Goal: Task Accomplishment & Management: Manage account settings

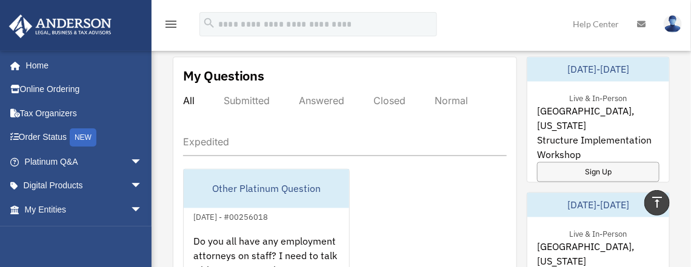
scroll to position [814, 0]
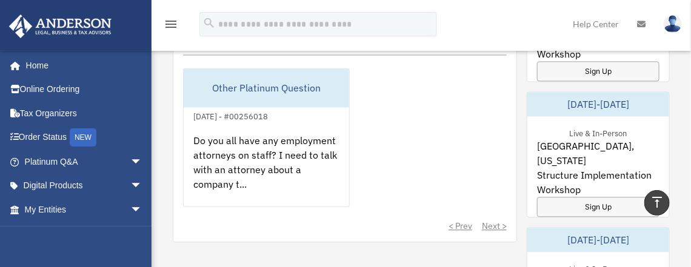
click at [496, 223] on div "< Prev Next >" at bounding box center [345, 226] width 324 height 12
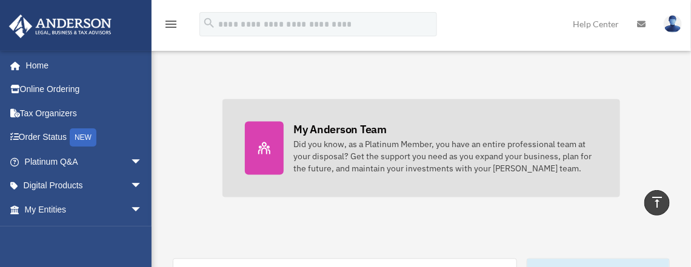
scroll to position [511, 0]
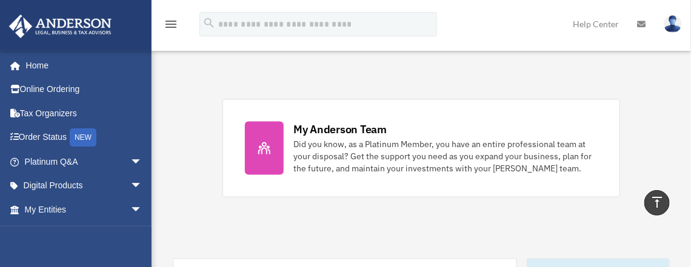
click at [671, 25] on img at bounding box center [673, 24] width 18 height 18
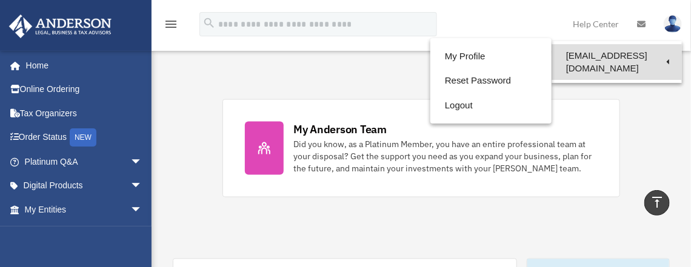
click at [602, 60] on link "[EMAIL_ADDRESS][DOMAIN_NAME]" at bounding box center [617, 62] width 130 height 36
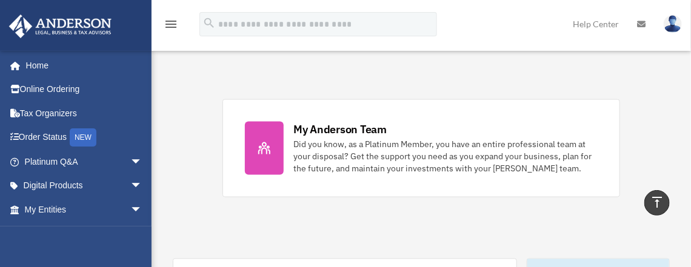
click at [679, 28] on img at bounding box center [673, 24] width 18 height 18
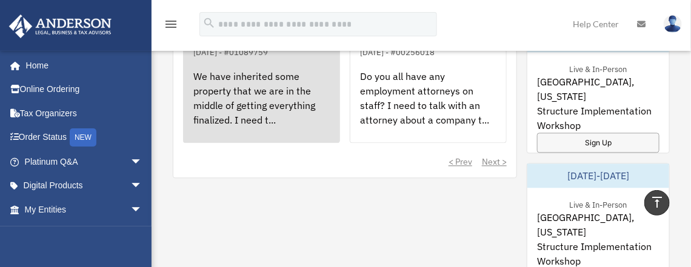
scroll to position [777, 0]
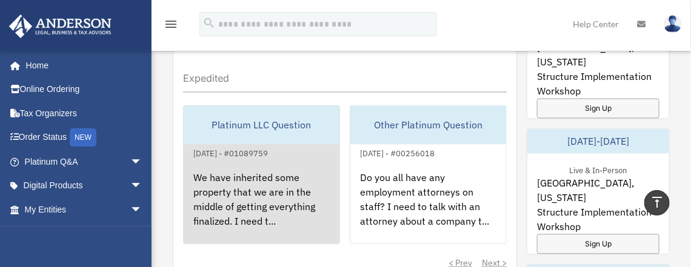
click at [250, 168] on div "We have inherited some property that we are in the middle of getting everything…" at bounding box center [262, 208] width 156 height 95
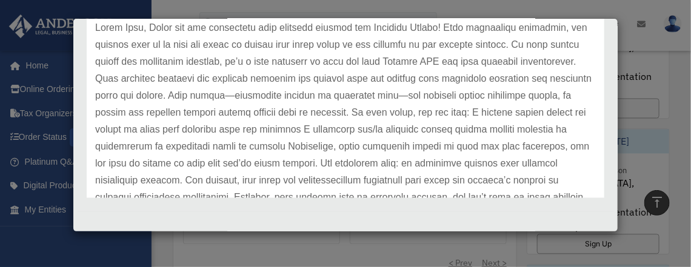
scroll to position [457, 0]
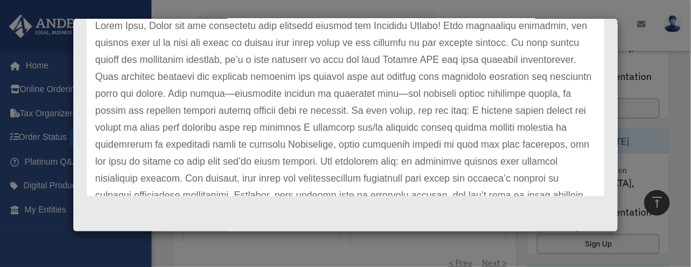
drag, startPoint x: 156, startPoint y: 124, endPoint x: 396, endPoint y: 121, distance: 239.6
click at [396, 121] on p at bounding box center [345, 179] width 501 height 323
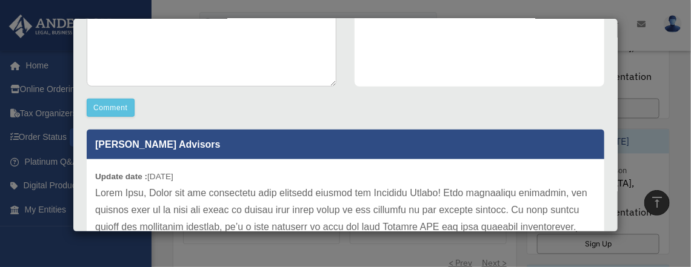
scroll to position [241, 0]
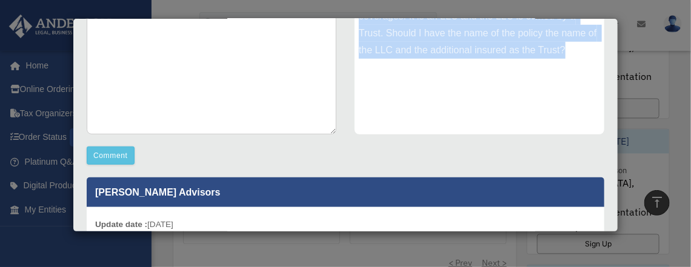
drag, startPoint x: 355, startPoint y: 151, endPoint x: 583, endPoint y: 63, distance: 244.4
click at [583, 63] on div "We have inherited some property that we are in the middle of getting everything…" at bounding box center [480, 44] width 250 height 182
copy div "We have inherited some property that we are in the middle of getting everything…"
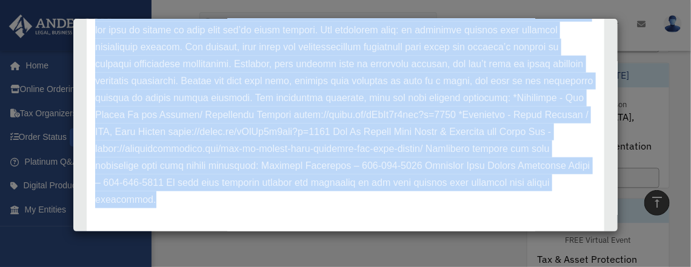
scroll to position [457, 0]
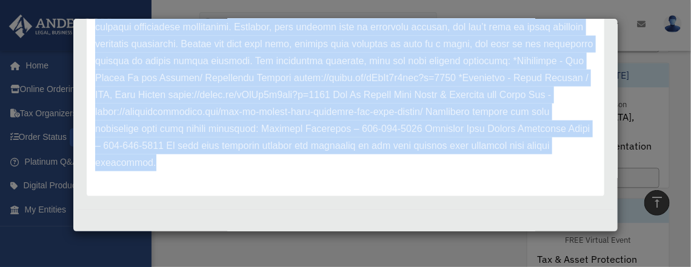
drag, startPoint x: 96, startPoint y: 122, endPoint x: 363, endPoint y: 213, distance: 281.9
click at [363, 212] on div "Case Detail × Platinum LLC Question Case Number 01089759 Created Date August 26…" at bounding box center [346, 125] width 546 height 214
copy div "Update date : 08-26-2025 Hello Judy, Thank you for submitting your question thr…"
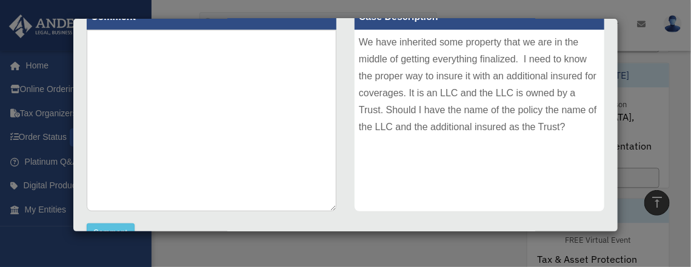
scroll to position [0, 0]
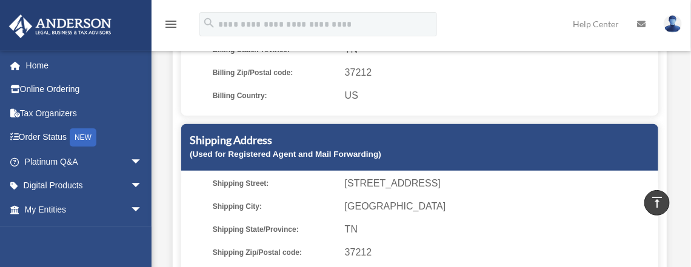
scroll to position [404, 0]
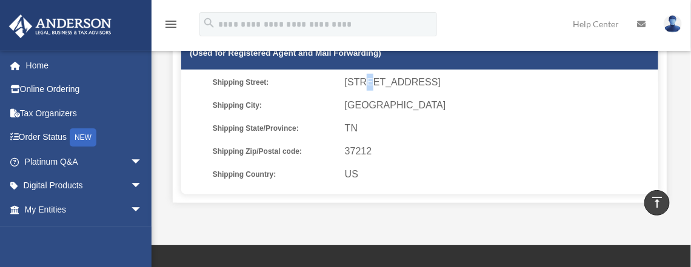
click at [366, 81] on span "[STREET_ADDRESS]" at bounding box center [499, 82] width 309 height 17
click at [355, 83] on span "[STREET_ADDRESS]" at bounding box center [499, 82] width 309 height 17
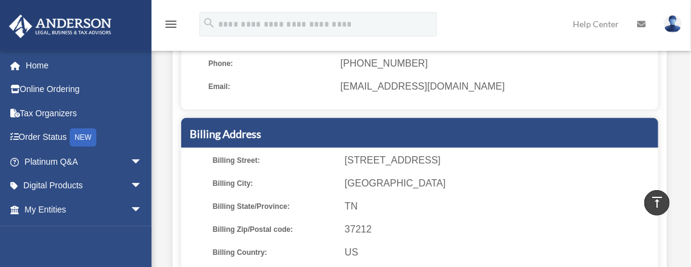
scroll to position [0, 0]
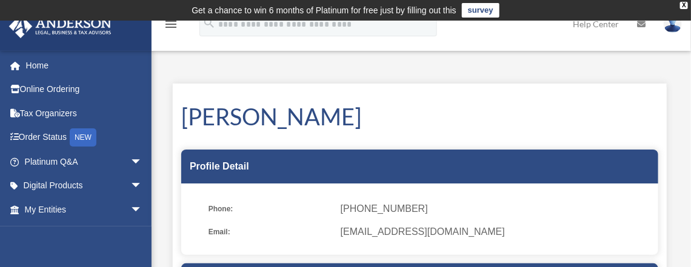
click at [672, 27] on img at bounding box center [673, 24] width 18 height 18
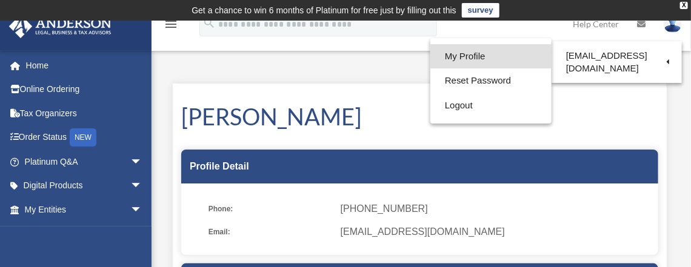
click at [455, 62] on link "My Profile" at bounding box center [491, 56] width 121 height 25
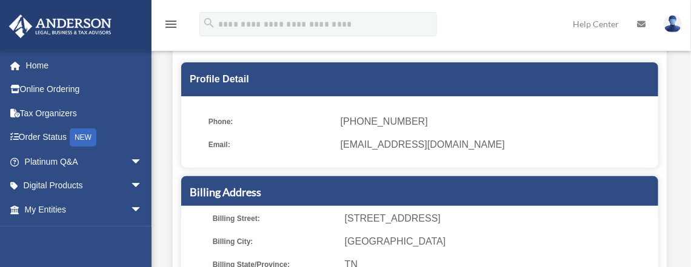
scroll to position [101, 0]
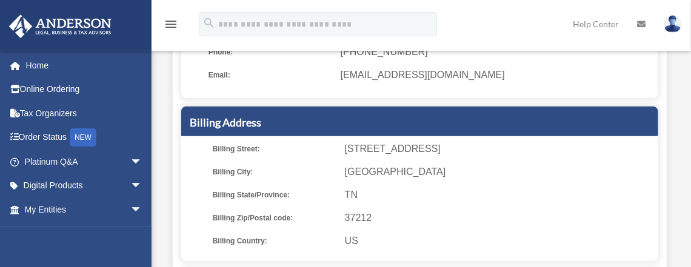
scroll to position [202, 0]
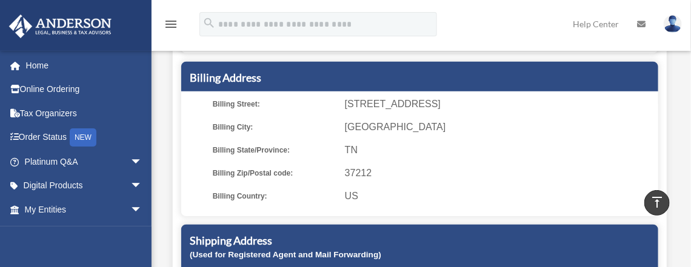
click at [361, 96] on span "[STREET_ADDRESS]" at bounding box center [499, 104] width 309 height 17
click at [363, 109] on span "[STREET_ADDRESS]" at bounding box center [499, 104] width 309 height 17
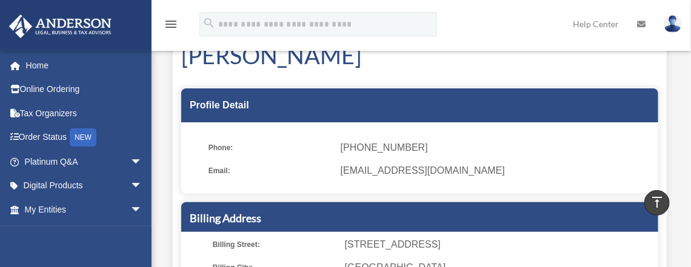
scroll to position [0, 0]
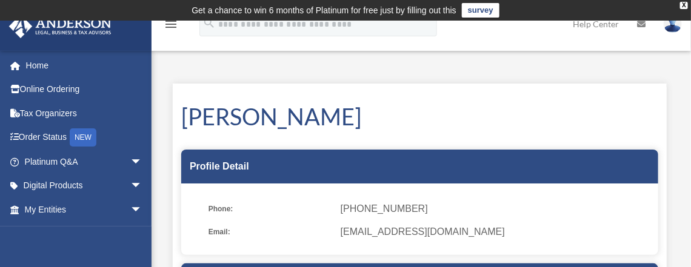
click at [676, 29] on img at bounding box center [673, 24] width 18 height 18
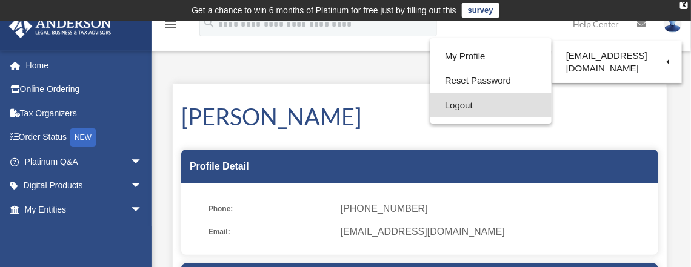
click at [457, 107] on link "Logout" at bounding box center [491, 105] width 121 height 25
